Goal: Check status: Check status

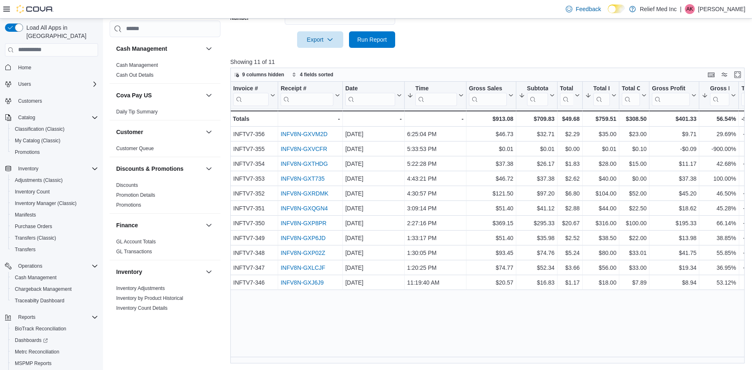
scroll to position [0, 5]
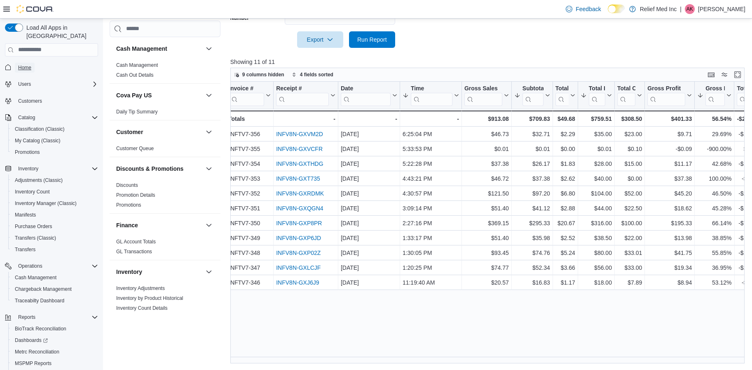
click at [22, 64] on span "Home" at bounding box center [24, 67] width 13 height 7
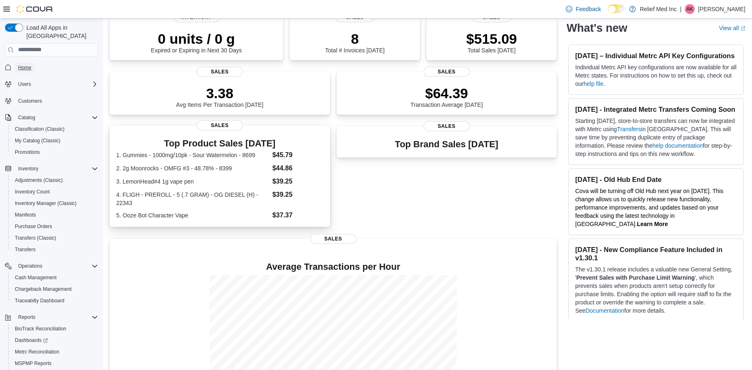
scroll to position [175, 0]
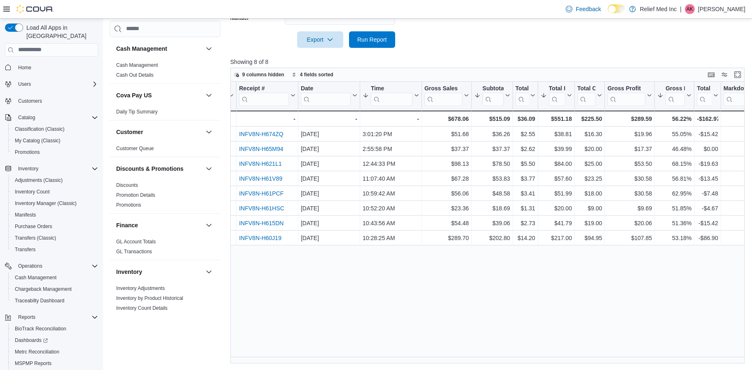
scroll to position [0, 45]
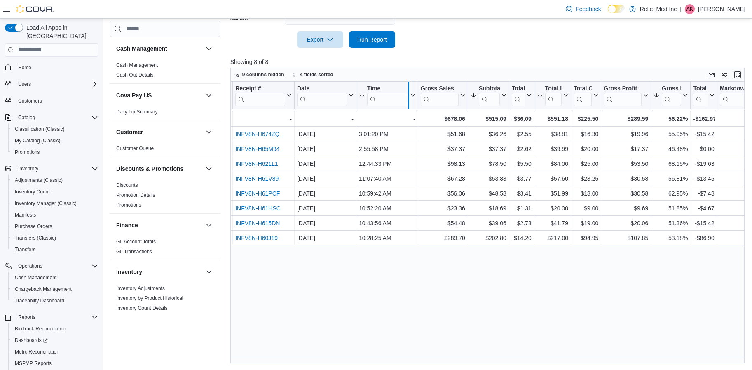
drag, startPoint x: 416, startPoint y: 89, endPoint x: 404, endPoint y: 94, distance: 12.9
click at [405, 94] on div at bounding box center [408, 95] width 7 height 27
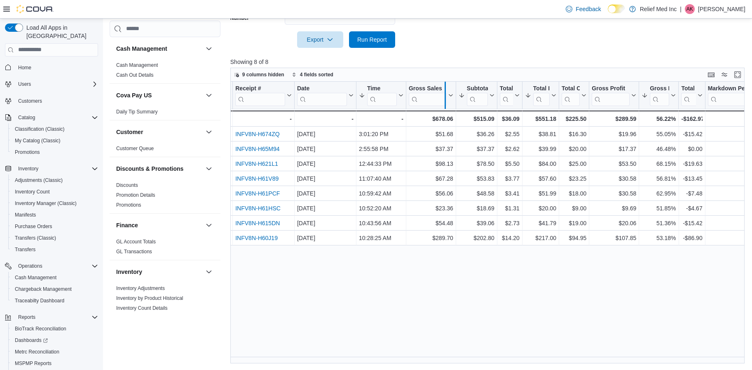
drag, startPoint x: 454, startPoint y: 87, endPoint x: 443, endPoint y: 92, distance: 12.2
click at [443, 92] on div at bounding box center [445, 95] width 7 height 27
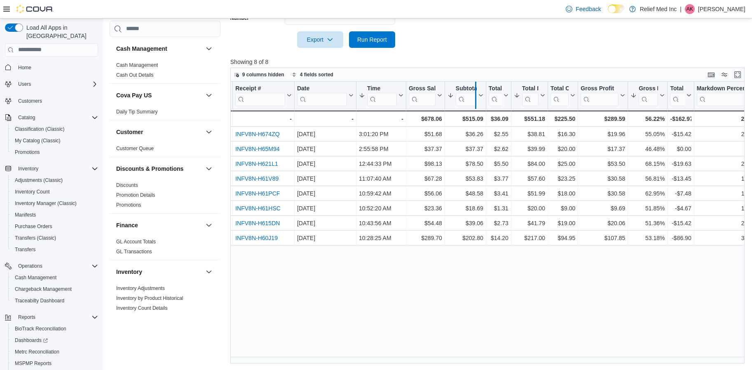
drag, startPoint x: 485, startPoint y: 85, endPoint x: 474, endPoint y: 87, distance: 10.5
click at [474, 87] on div at bounding box center [475, 95] width 7 height 27
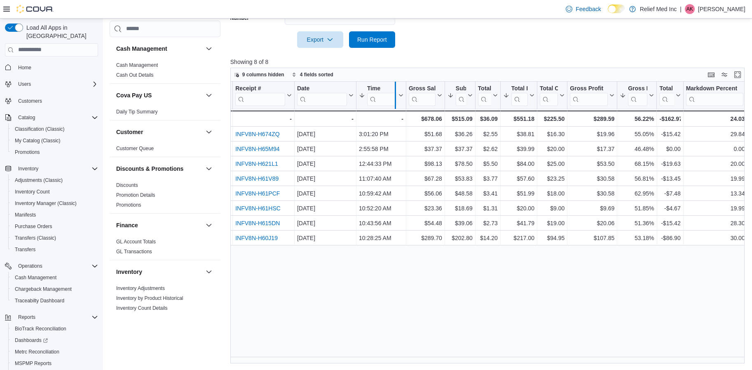
drag, startPoint x: 406, startPoint y: 84, endPoint x: 393, endPoint y: 94, distance: 15.3
click at [393, 94] on div at bounding box center [395, 95] width 7 height 27
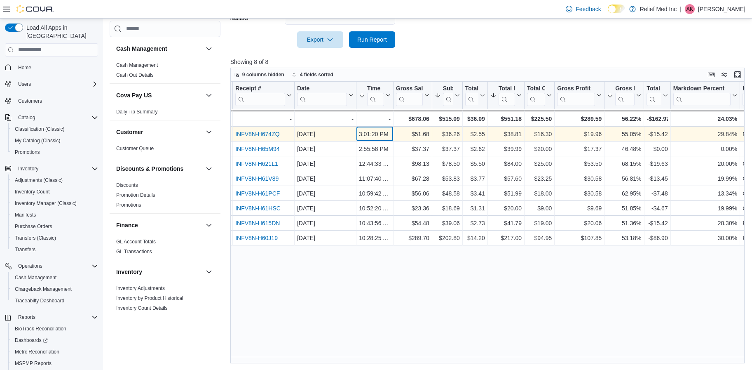
drag, startPoint x: 359, startPoint y: 136, endPoint x: 359, endPoint y: 129, distance: 7.4
click at [359, 129] on div "3:01:20 PM - Time, column 4, row 1" at bounding box center [375, 134] width 37 height 15
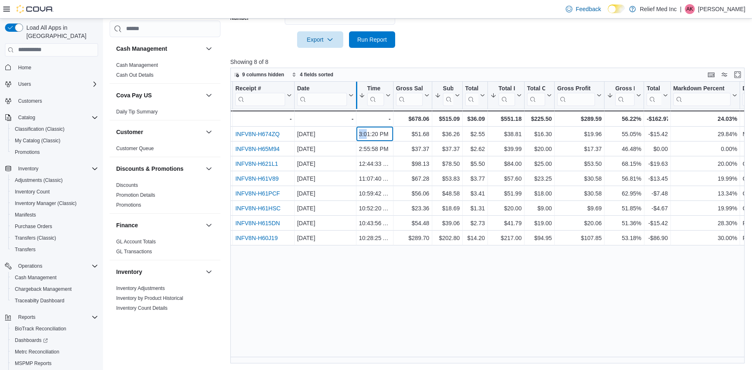
drag, startPoint x: 359, startPoint y: 129, endPoint x: 356, endPoint y: 86, distance: 43.0
click at [356, 86] on div at bounding box center [356, 95] width 7 height 27
drag, startPoint x: 356, startPoint y: 87, endPoint x: 338, endPoint y: 91, distance: 18.6
click at [339, 91] on div at bounding box center [339, 95] width 7 height 27
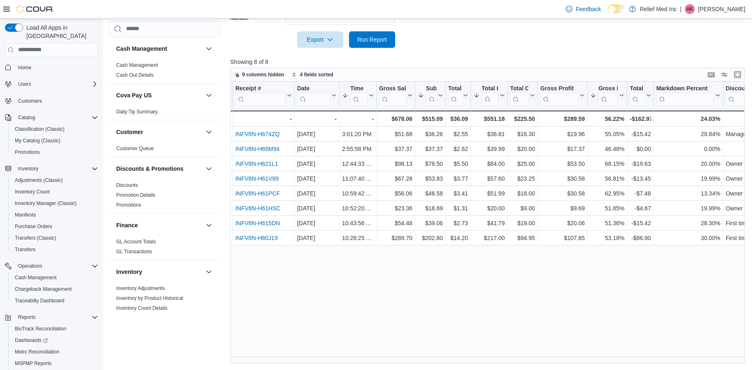
click at [391, 274] on div "Invoice # Click to view column header actions Receipt # Click to view column he…" at bounding box center [489, 223] width 519 height 282
click at [377, 85] on div at bounding box center [378, 95] width 7 height 27
drag, startPoint x: 377, startPoint y: 85, endPoint x: 337, endPoint y: 268, distance: 187.0
click at [337, 268] on div "Invoice # Click to view column header actions Receipt # Click to view column he…" at bounding box center [489, 223] width 519 height 282
drag, startPoint x: 415, startPoint y: 85, endPoint x: 408, endPoint y: 87, distance: 6.9
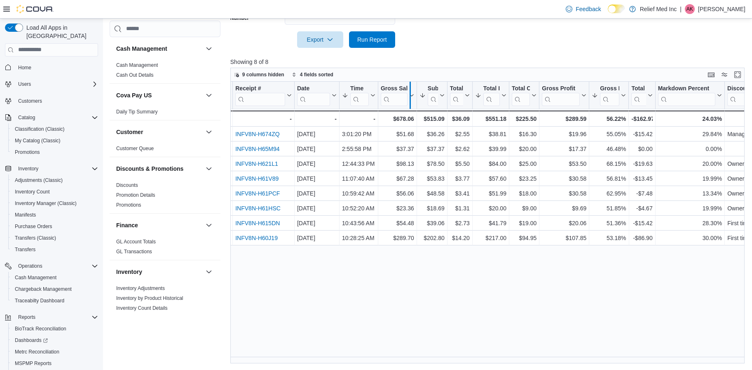
click at [408, 87] on div at bounding box center [410, 95] width 7 height 27
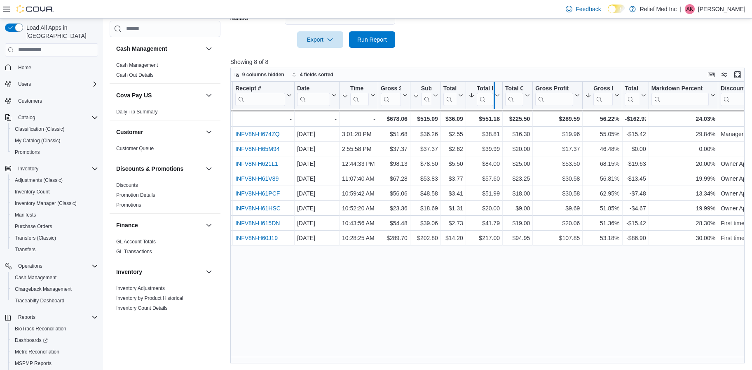
drag, startPoint x: 501, startPoint y: 87, endPoint x: 493, endPoint y: 88, distance: 8.3
click at [493, 88] on div at bounding box center [494, 95] width 7 height 27
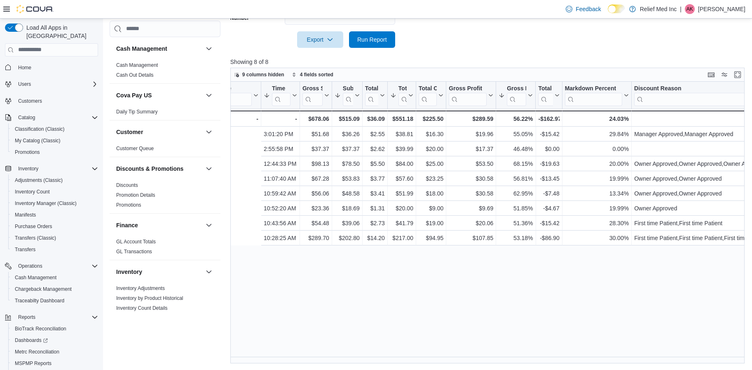
scroll to position [0, 217]
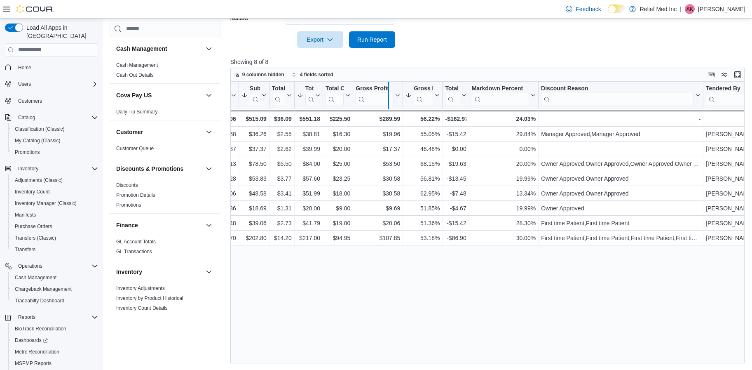
drag, startPoint x: 404, startPoint y: 85, endPoint x: 389, endPoint y: 88, distance: 14.7
click at [389, 88] on div at bounding box center [388, 95] width 7 height 27
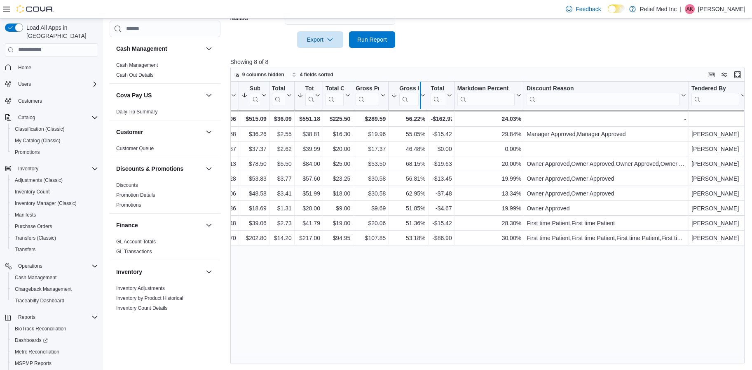
drag, startPoint x: 426, startPoint y: 89, endPoint x: 417, endPoint y: 92, distance: 9.8
click at [417, 92] on div at bounding box center [420, 95] width 7 height 27
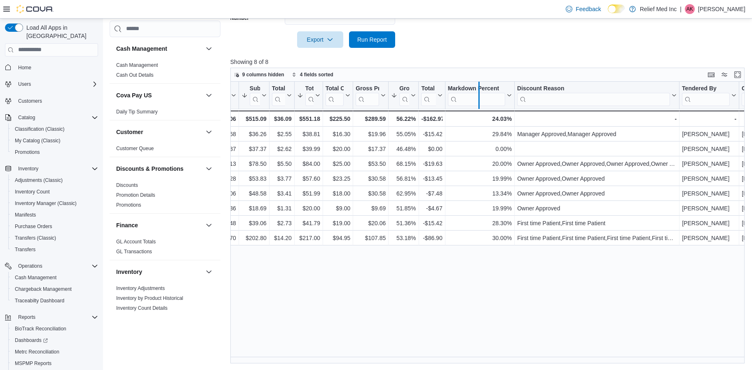
drag, startPoint x: 515, startPoint y: 83, endPoint x: 479, endPoint y: 91, distance: 37.2
click at [479, 91] on div at bounding box center [479, 95] width 7 height 27
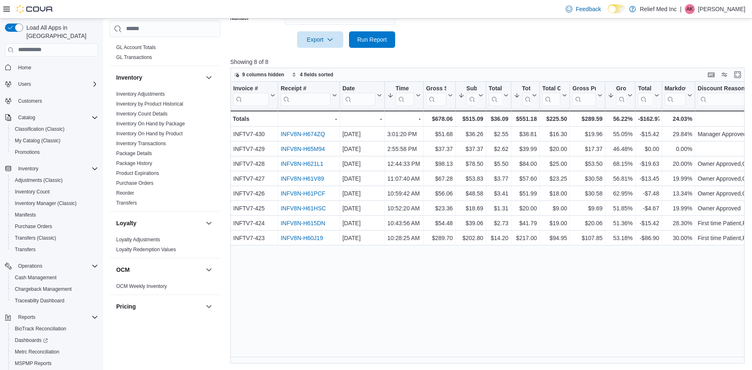
scroll to position [193, 0]
click at [302, 291] on div "Invoice # Click to view column header actions Receipt # Click to view column he…" at bounding box center [489, 223] width 519 height 282
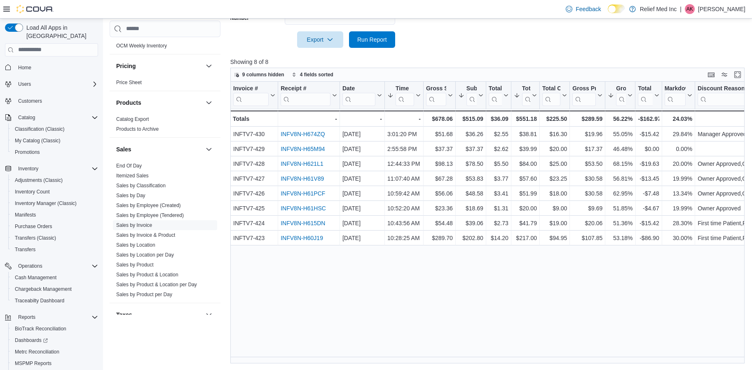
scroll to position [429, 0]
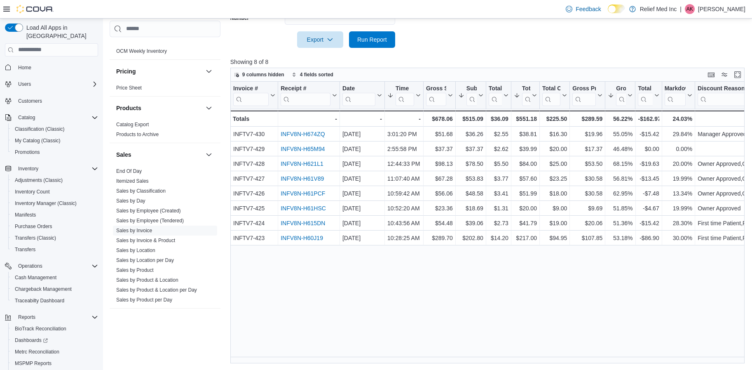
click at [276, 287] on div "Invoice # Click to view column header actions Receipt # Click to view column he…" at bounding box center [489, 223] width 519 height 282
click at [22, 64] on span "Home" at bounding box center [24, 67] width 13 height 7
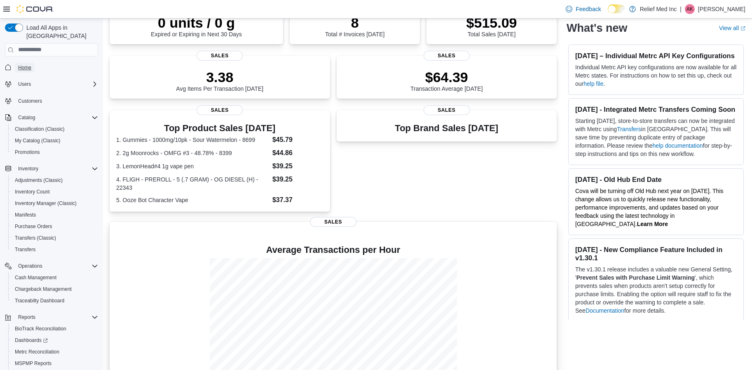
scroll to position [175, 0]
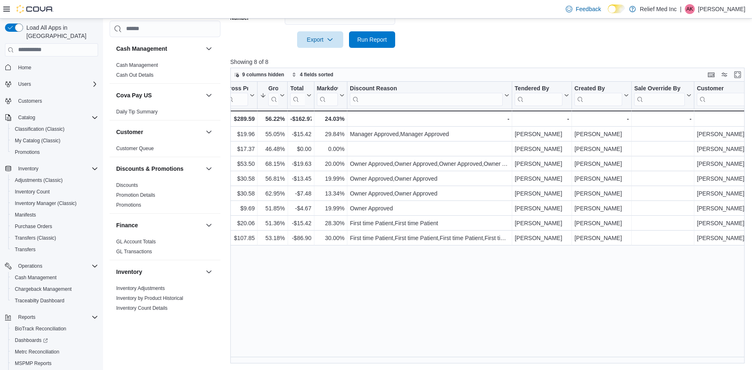
scroll to position [0, 375]
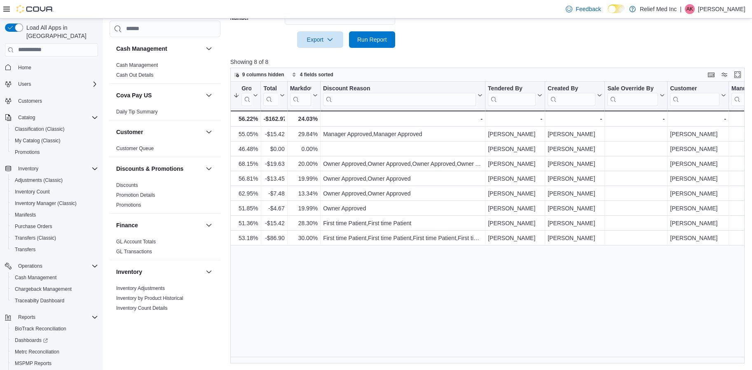
drag, startPoint x: 322, startPoint y: 361, endPoint x: 387, endPoint y: 316, distance: 79.3
click at [381, 310] on div "Invoice # Click to view column header actions Receipt # Click to view column he…" at bounding box center [489, 223] width 519 height 282
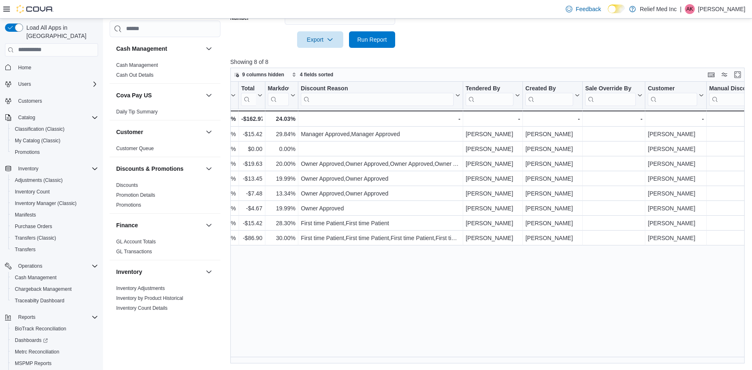
scroll to position [0, 397]
drag, startPoint x: 442, startPoint y: 92, endPoint x: 395, endPoint y: 103, distance: 47.9
click at [395, 103] on div at bounding box center [393, 95] width 7 height 27
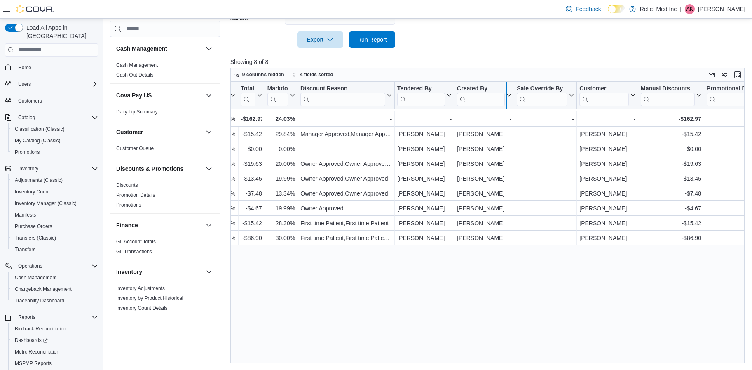
drag, startPoint x: 514, startPoint y: 84, endPoint x: 503, endPoint y: 88, distance: 11.7
click at [503, 88] on div at bounding box center [506, 95] width 7 height 27
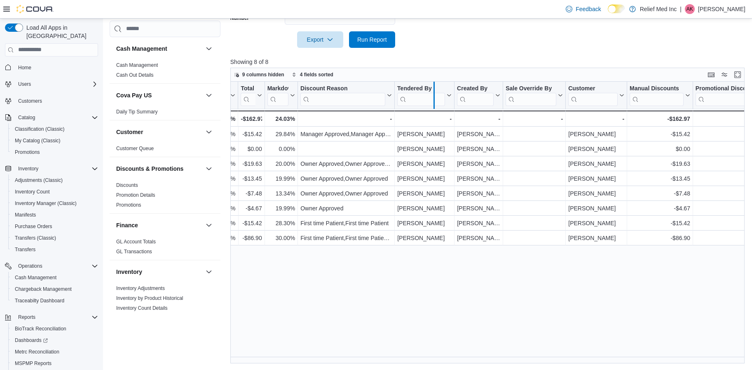
drag, startPoint x: 453, startPoint y: 86, endPoint x: 432, endPoint y: 86, distance: 20.2
click at [432, 86] on div at bounding box center [434, 95] width 7 height 27
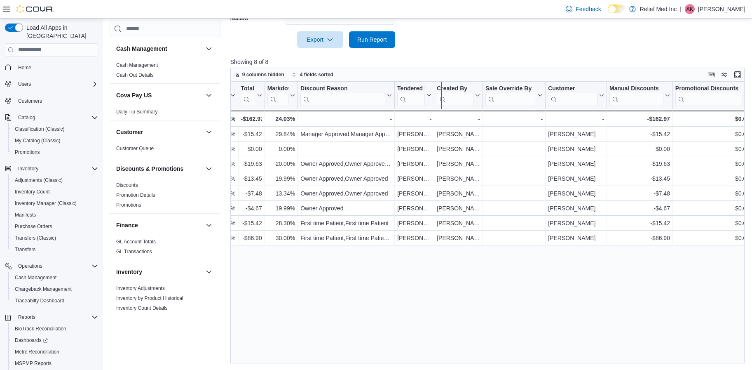
drag, startPoint x: 435, startPoint y: 86, endPoint x: 443, endPoint y: 86, distance: 7.8
click at [443, 86] on div at bounding box center [441, 95] width 7 height 27
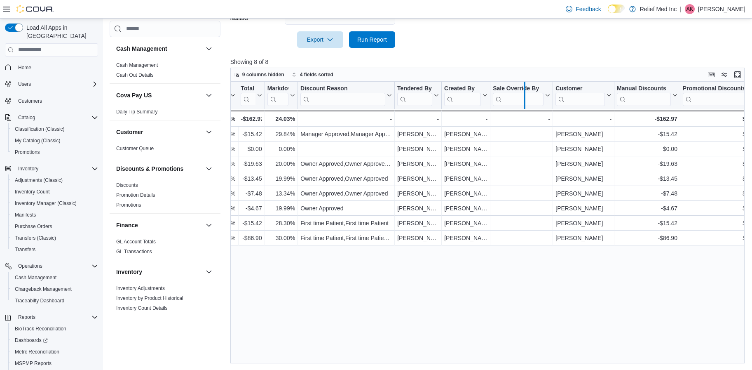
drag, startPoint x: 554, startPoint y: 86, endPoint x: 528, endPoint y: 87, distance: 26.4
click at [528, 87] on div at bounding box center [524, 95] width 7 height 27
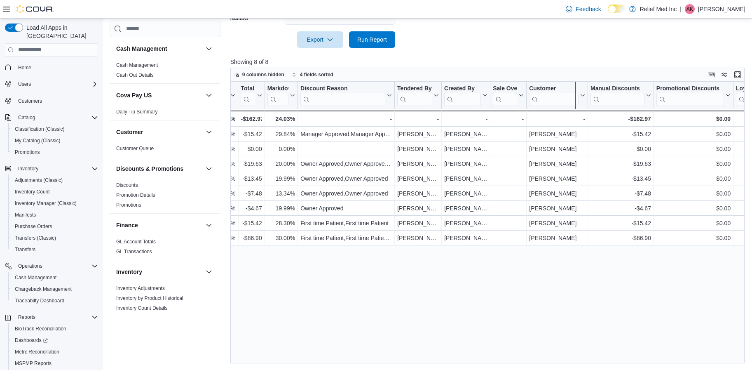
drag, startPoint x: 587, startPoint y: 84, endPoint x: 574, endPoint y: 86, distance: 13.7
click at [574, 86] on div at bounding box center [575, 95] width 7 height 27
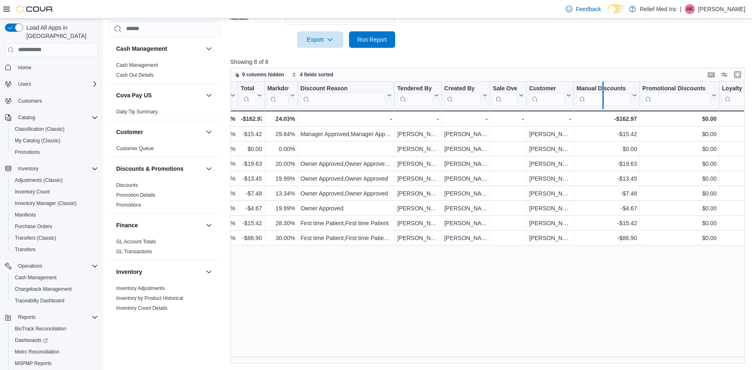
drag, startPoint x: 640, startPoint y: 82, endPoint x: 604, endPoint y: 87, distance: 36.6
click at [604, 87] on div at bounding box center [603, 95] width 7 height 27
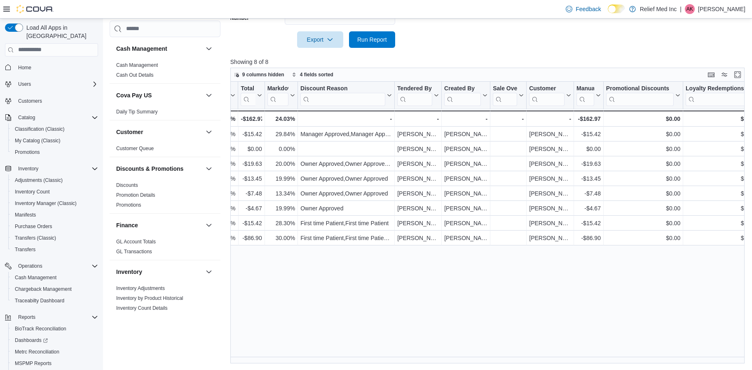
drag, startPoint x: 683, startPoint y: 82, endPoint x: 641, endPoint y: 106, distance: 48.2
click at [631, 95] on div at bounding box center [631, 95] width 7 height 27
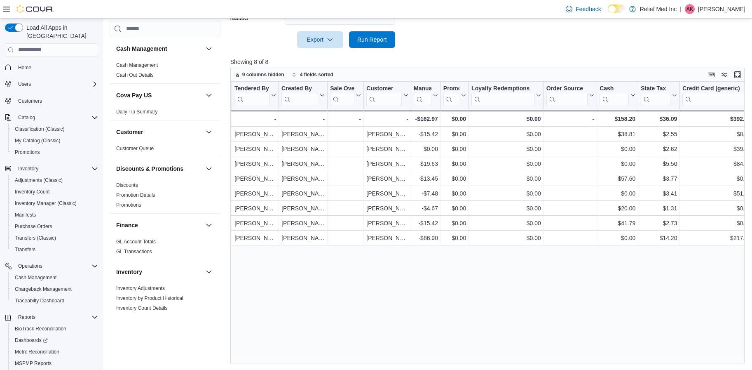
scroll to position [0, 565]
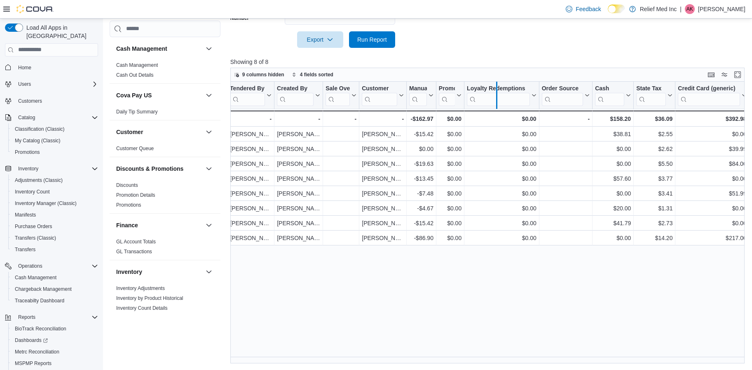
drag, startPoint x: 537, startPoint y: 86, endPoint x: 494, endPoint y: 91, distance: 43.1
click at [494, 91] on div at bounding box center [496, 95] width 7 height 27
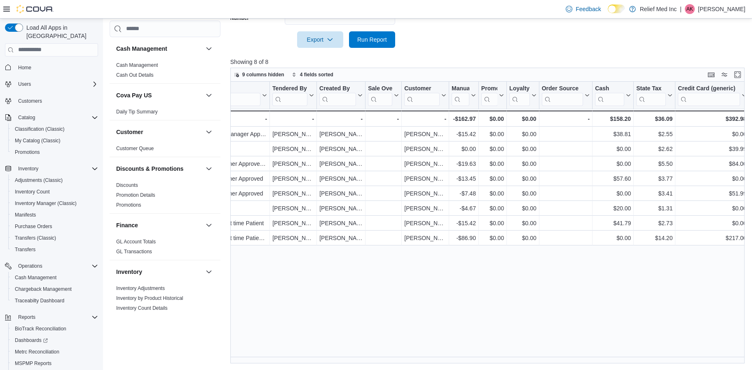
scroll to position [0, 522]
drag, startPoint x: 594, startPoint y: 86, endPoint x: 570, endPoint y: 97, distance: 26.2
click at [570, 97] on div at bounding box center [568, 95] width 7 height 27
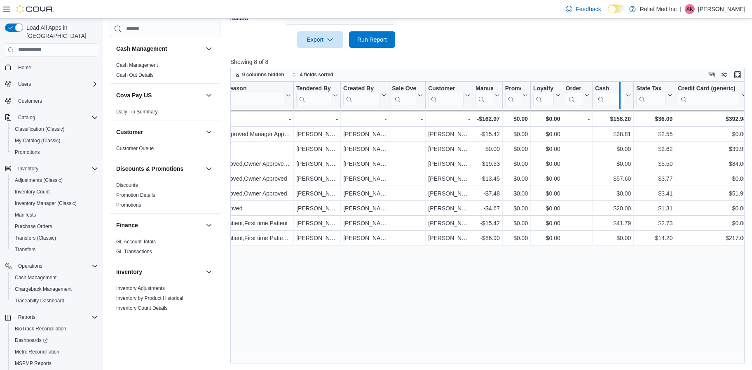
drag, startPoint x: 634, startPoint y: 86, endPoint x: 621, endPoint y: 92, distance: 13.8
click at [621, 92] on div at bounding box center [620, 95] width 7 height 27
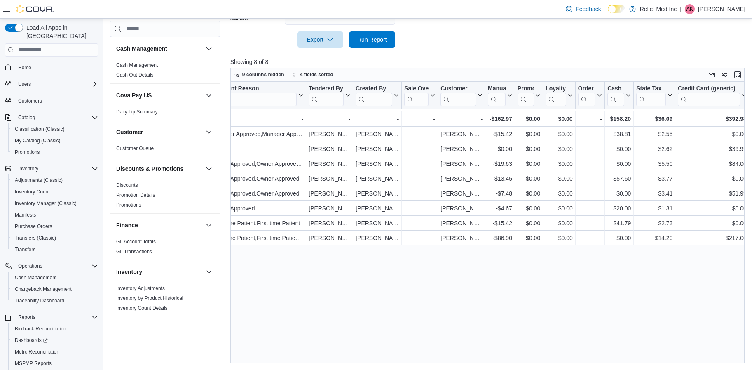
scroll to position [0, 486]
drag, startPoint x: 607, startPoint y: 89, endPoint x: 601, endPoint y: 91, distance: 5.5
click at [601, 91] on div at bounding box center [599, 95] width 7 height 27
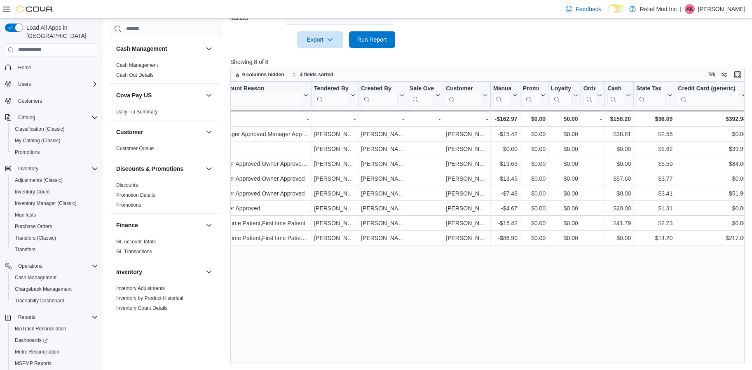
scroll to position [0, 481]
drag, startPoint x: 674, startPoint y: 92, endPoint x: 662, endPoint y: 93, distance: 12.4
click at [662, 94] on div at bounding box center [662, 95] width 7 height 27
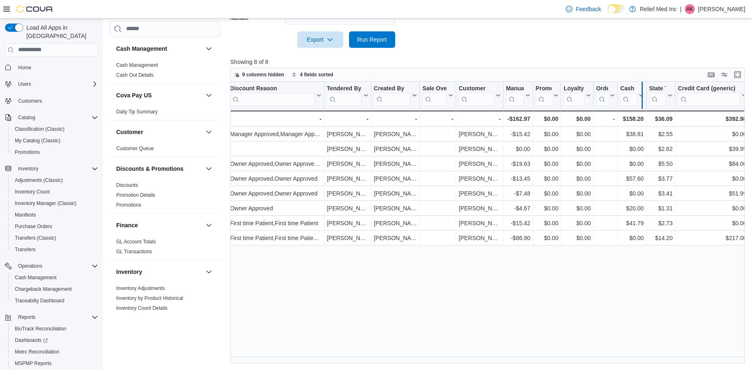
drag, startPoint x: 648, startPoint y: 96, endPoint x: 644, endPoint y: 97, distance: 4.3
click at [644, 97] on div at bounding box center [642, 95] width 7 height 27
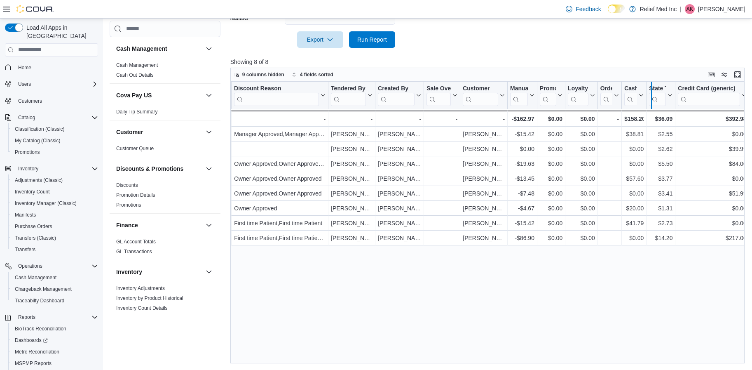
drag, startPoint x: 646, startPoint y: 90, endPoint x: 651, endPoint y: 89, distance: 5.4
click at [651, 89] on div at bounding box center [651, 95] width 7 height 27
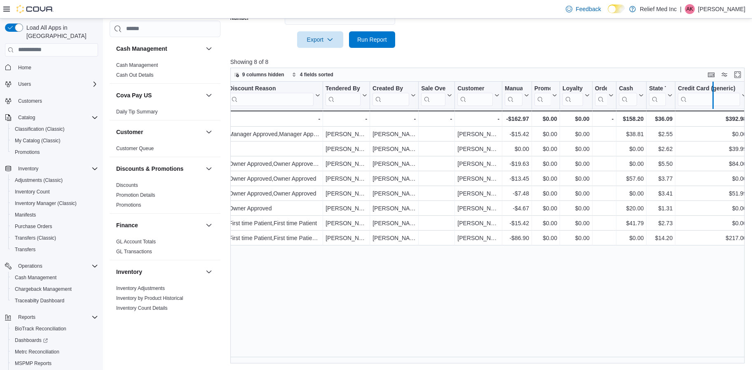
drag, startPoint x: 737, startPoint y: 91, endPoint x: 711, endPoint y: 96, distance: 26.1
click at [711, 96] on div at bounding box center [711, 95] width 3 height 27
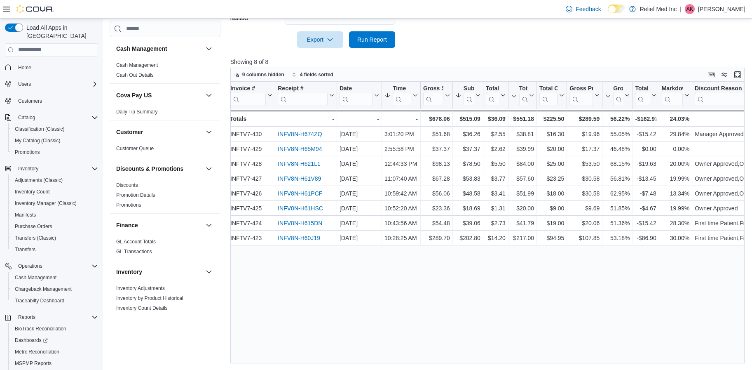
scroll to position [0, 0]
drag, startPoint x: 338, startPoint y: 89, endPoint x: 328, endPoint y: 93, distance: 10.6
click at [328, 93] on div at bounding box center [329, 95] width 7 height 27
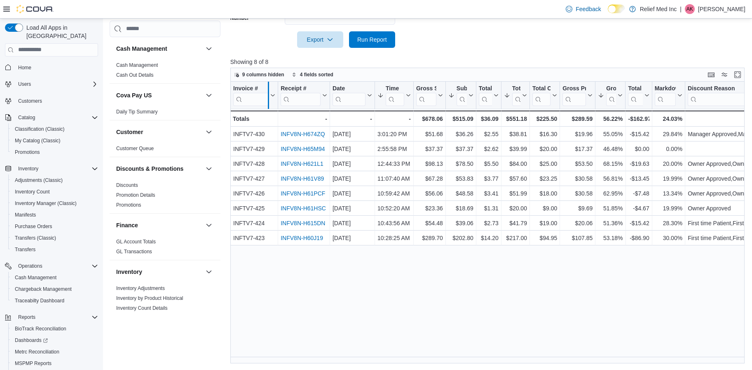
drag, startPoint x: 278, startPoint y: 84, endPoint x: 268, endPoint y: 85, distance: 9.6
click at [268, 85] on div at bounding box center [268, 95] width 7 height 27
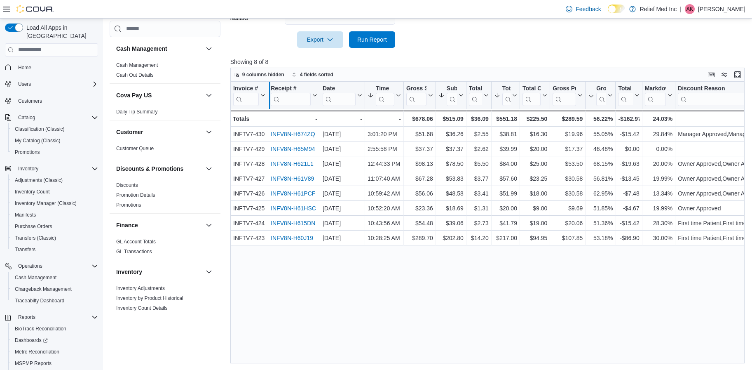
click at [271, 83] on div at bounding box center [269, 95] width 7 height 27
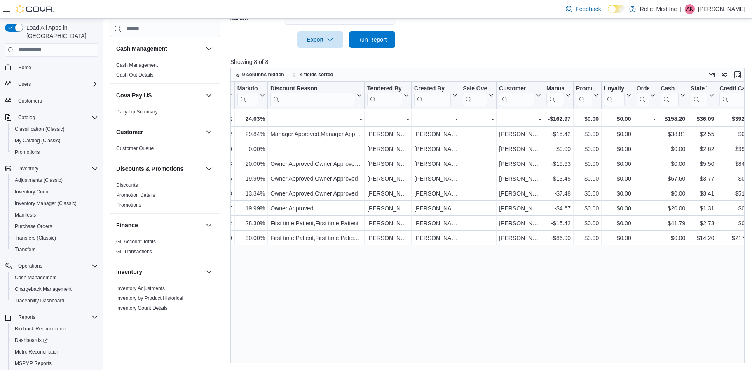
scroll to position [0, 415]
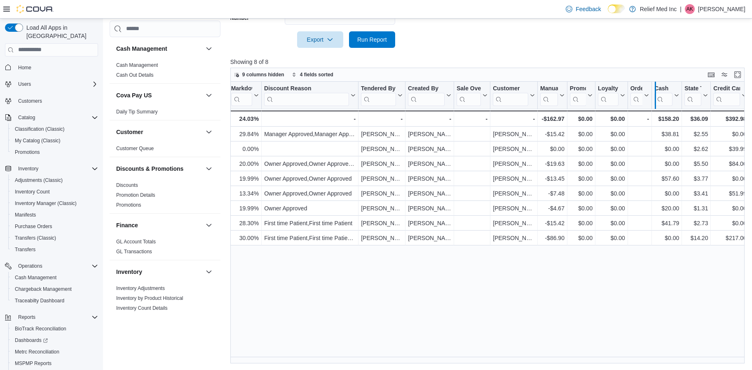
click at [657, 84] on div at bounding box center [655, 95] width 7 height 27
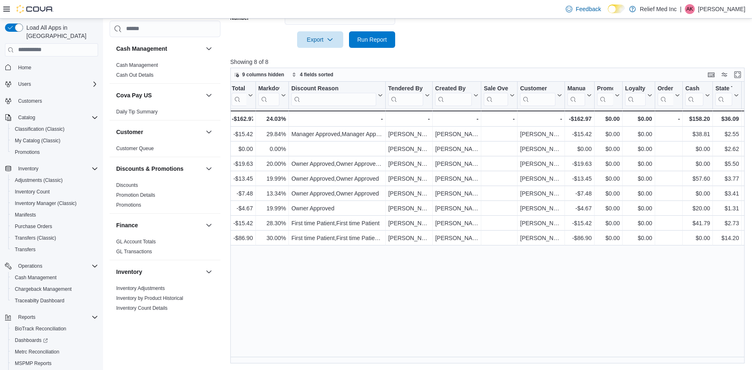
scroll to position [0, 355]
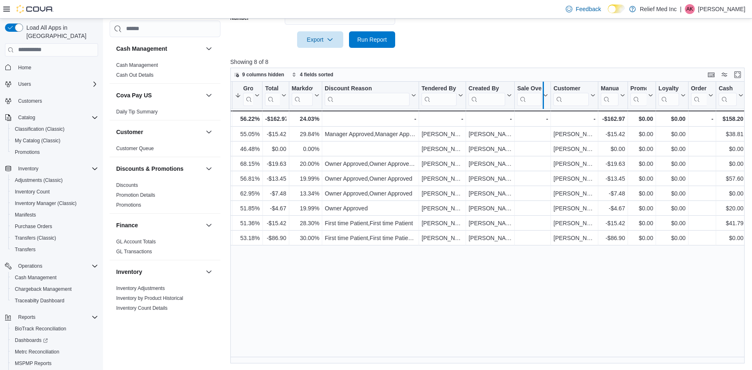
drag, startPoint x: 550, startPoint y: 84, endPoint x: 543, endPoint y: 88, distance: 8.1
click at [543, 88] on div at bounding box center [543, 95] width 7 height 27
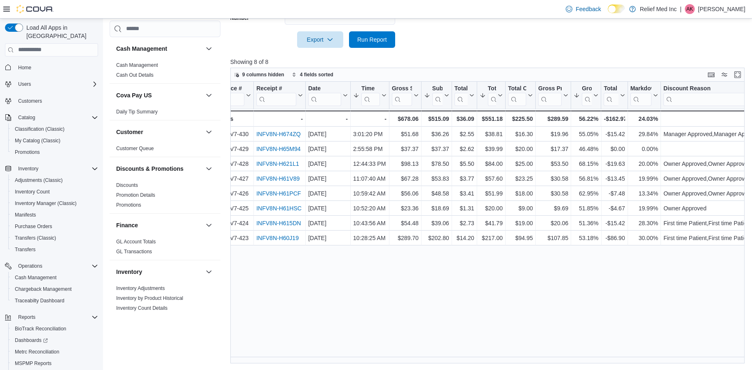
scroll to position [0, 0]
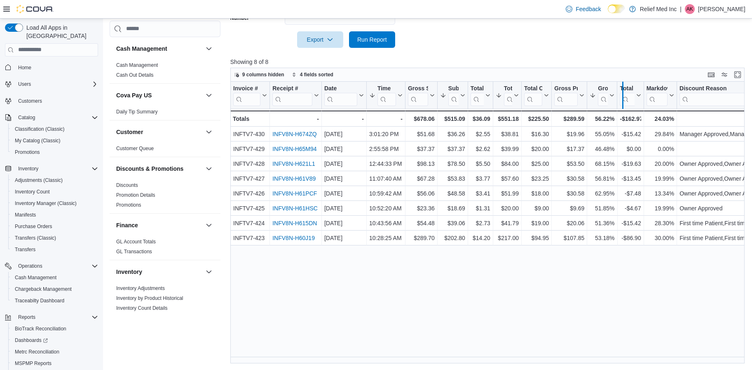
drag, startPoint x: 616, startPoint y: 87, endPoint x: 622, endPoint y: 88, distance: 6.3
click at [622, 88] on div at bounding box center [622, 95] width 7 height 27
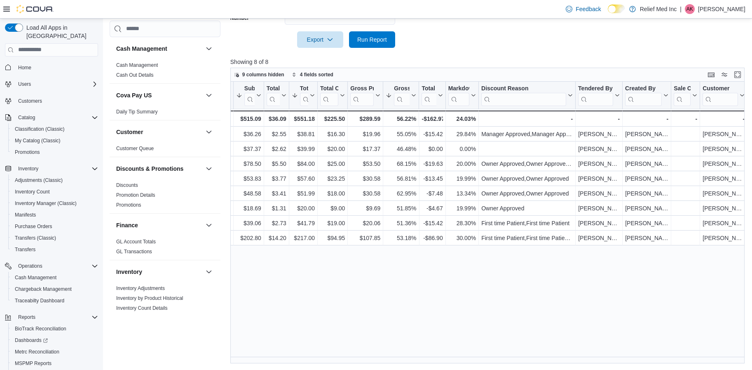
scroll to position [0, 203]
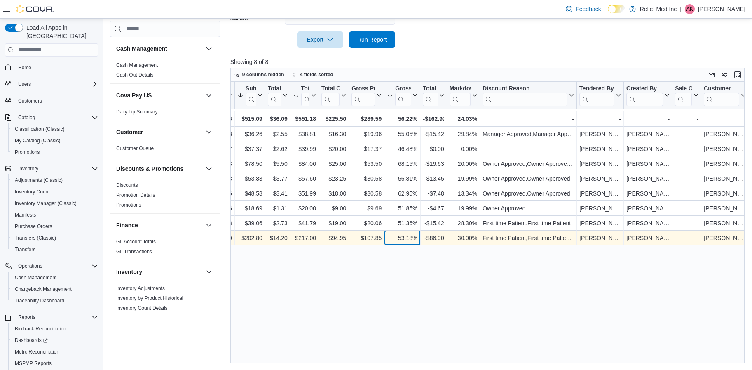
click at [412, 239] on div "53.18%" at bounding box center [402, 238] width 31 height 10
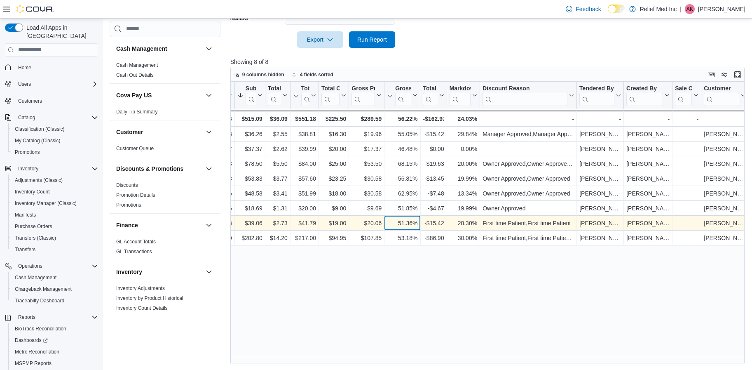
click at [408, 222] on div "51.36%" at bounding box center [402, 223] width 31 height 10
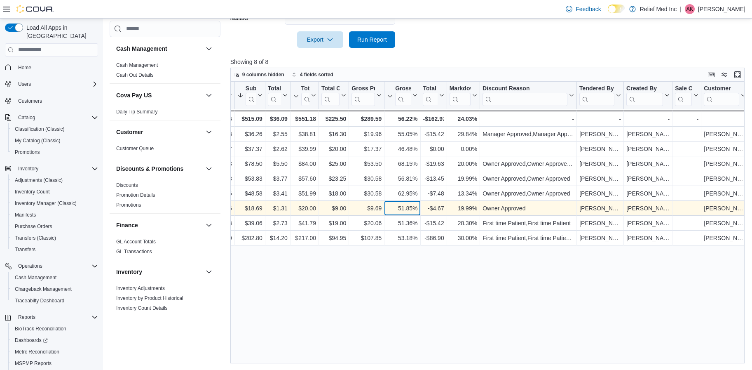
click at [406, 208] on div "51.85%" at bounding box center [402, 208] width 31 height 10
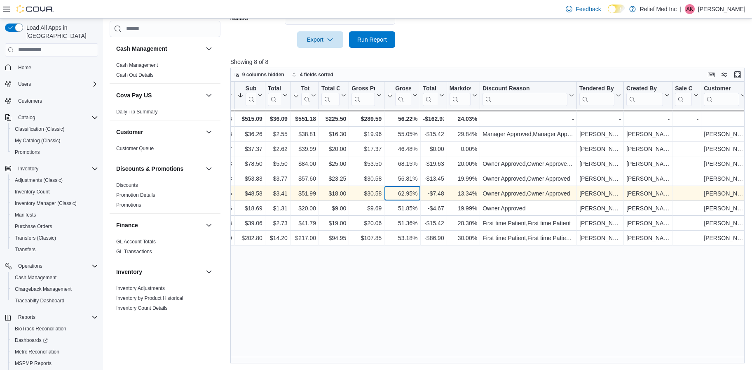
click at [404, 192] on div "62.95%" at bounding box center [402, 193] width 31 height 10
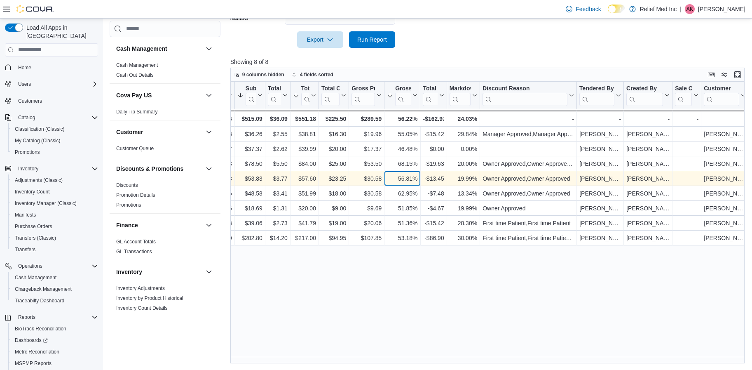
click at [405, 174] on div "56.81%" at bounding box center [402, 179] width 31 height 10
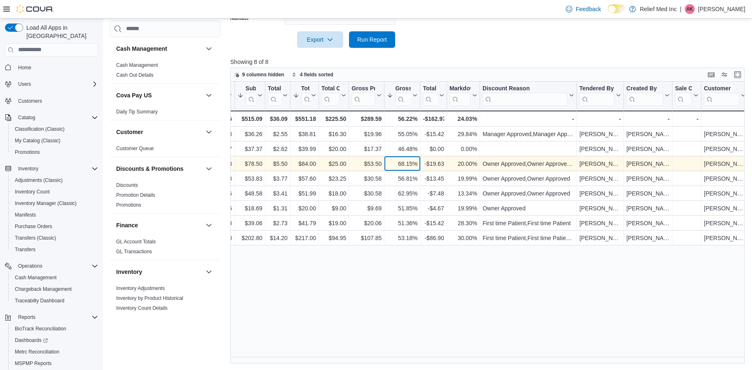
click at [404, 164] on div "68.15%" at bounding box center [402, 164] width 31 height 10
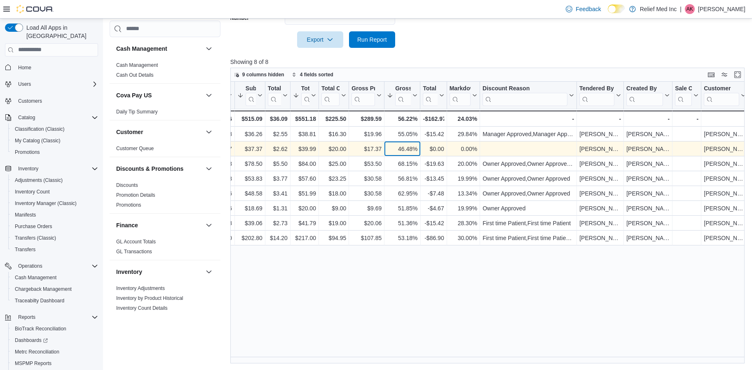
click at [402, 149] on div "46.48%" at bounding box center [402, 149] width 31 height 10
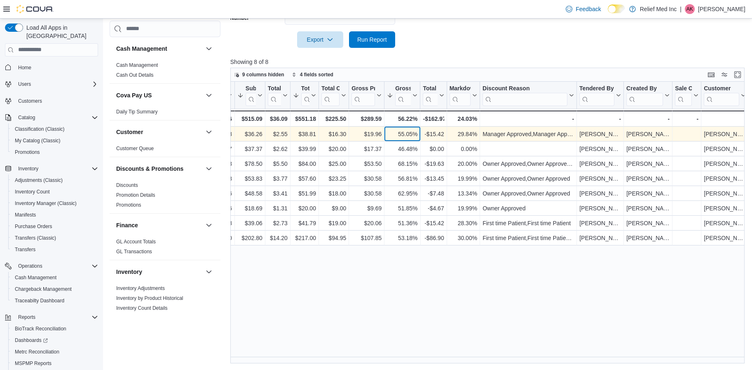
click at [404, 129] on div "55.05%" at bounding box center [402, 134] width 31 height 10
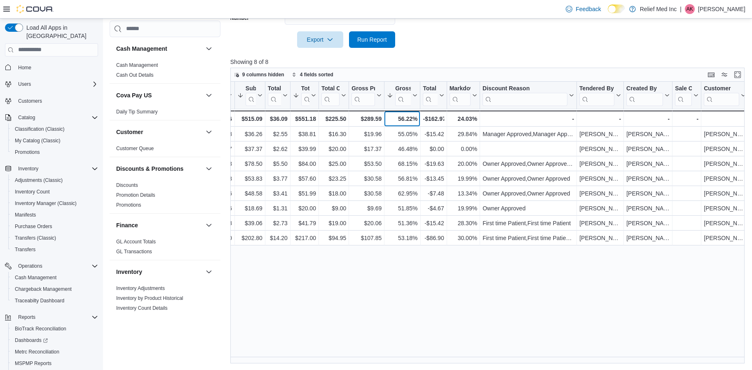
click at [406, 114] on div "56.22%" at bounding box center [402, 119] width 31 height 10
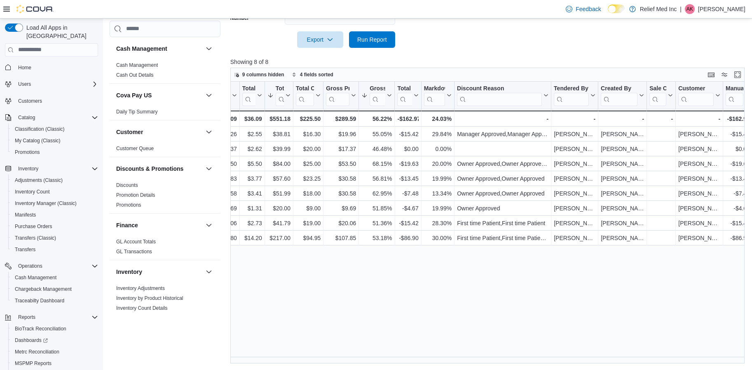
scroll to position [0, 247]
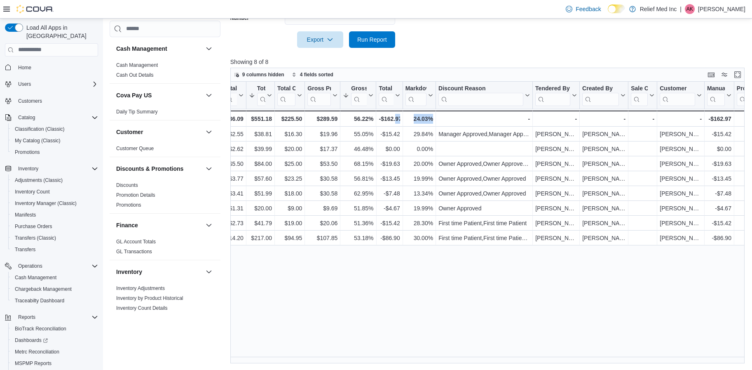
drag, startPoint x: 368, startPoint y: 362, endPoint x: 395, endPoint y: 366, distance: 27.6
click at [395, 366] on div "Reports Feedback Cash Management Cash Management Cash Out Details Cova Pay US D…" at bounding box center [429, 61] width 653 height 617
drag, startPoint x: 395, startPoint y: 366, endPoint x: 518, endPoint y: 328, distance: 128.4
click at [516, 328] on div "Invoice # Click to view column header actions Receipt # Click to view column he…" at bounding box center [489, 223] width 519 height 282
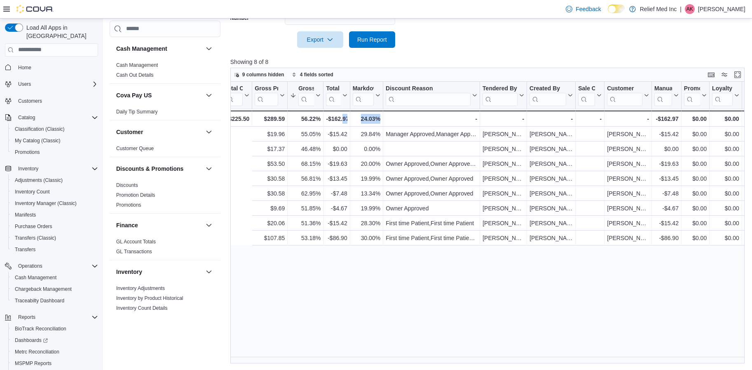
scroll to position [0, 418]
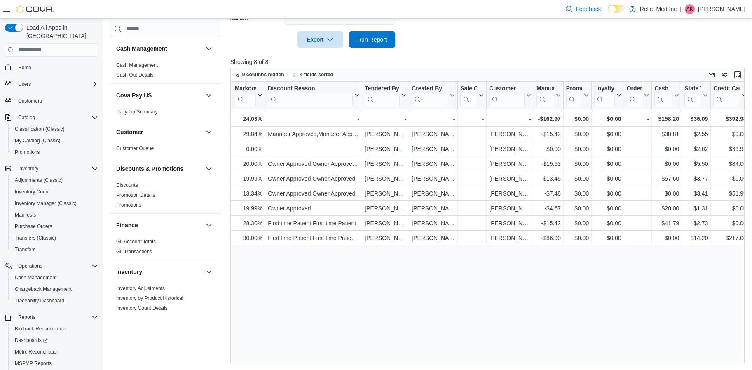
click at [528, 318] on div "Invoice # Click to view column header actions Receipt # Click to view column he…" at bounding box center [489, 223] width 519 height 282
